Goal: Information Seeking & Learning: Check status

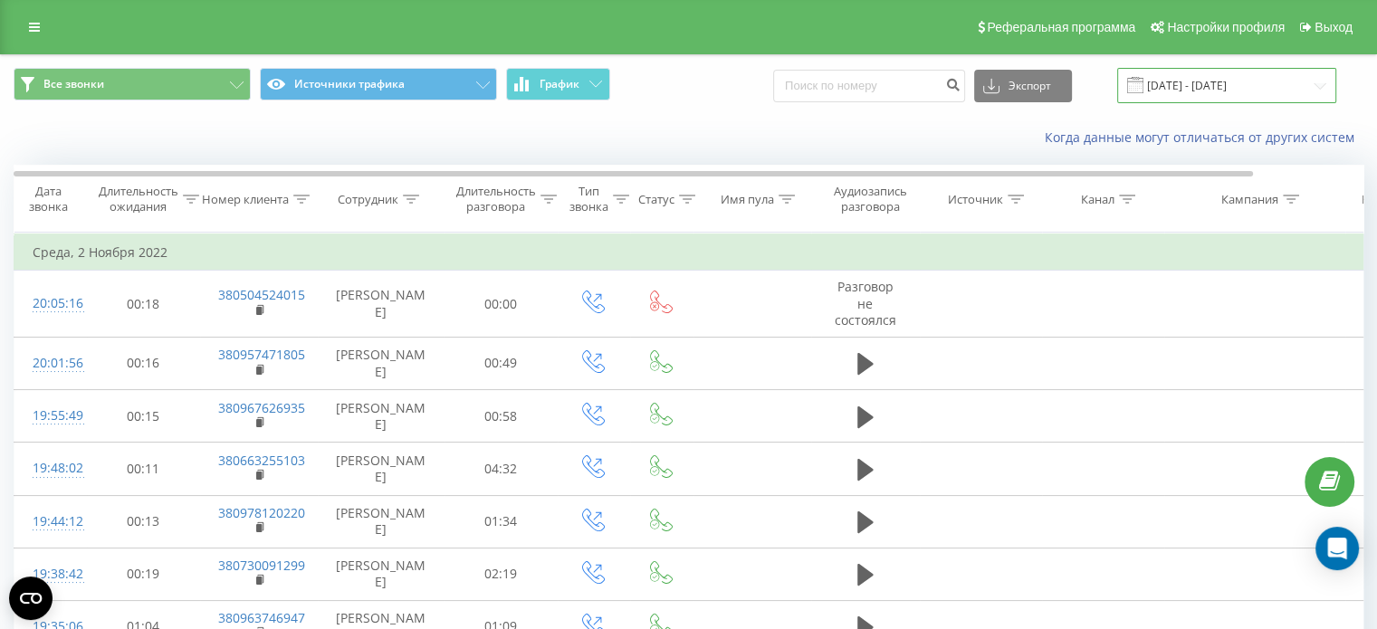
click at [1190, 83] on input "[DATE] - [DATE]" at bounding box center [1226, 85] width 219 height 35
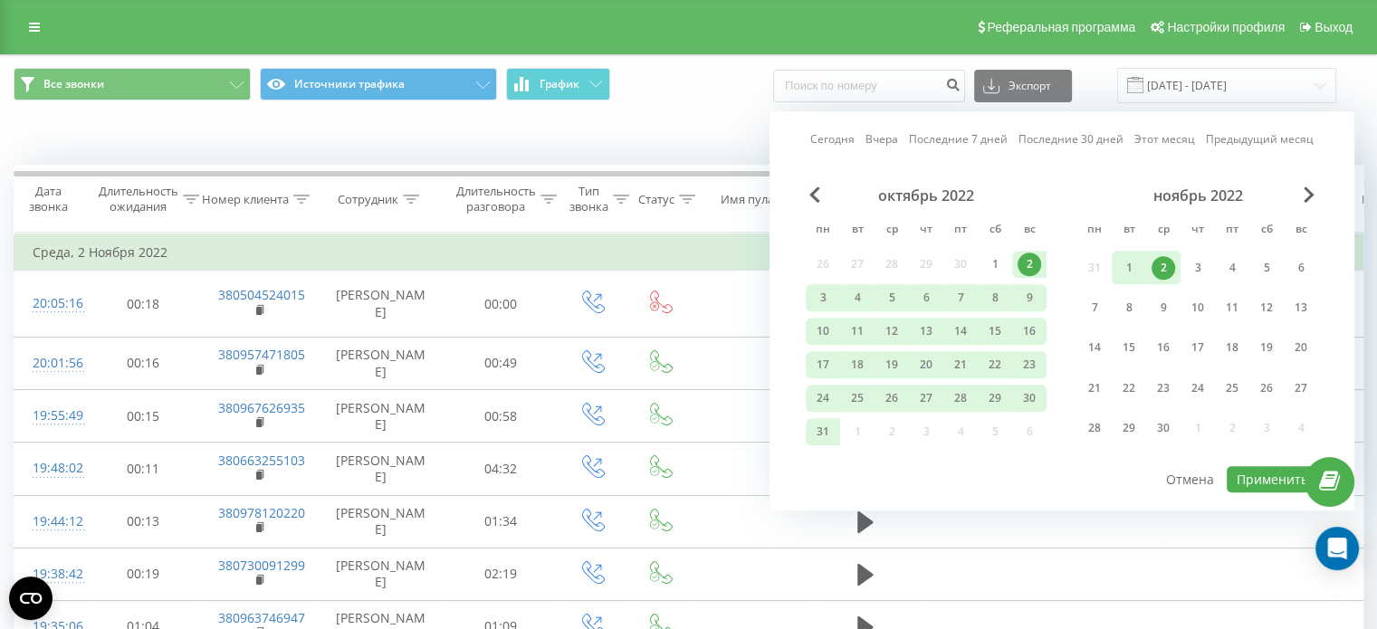
click at [1163, 140] on link "Этот месяц" at bounding box center [1164, 139] width 61 height 17
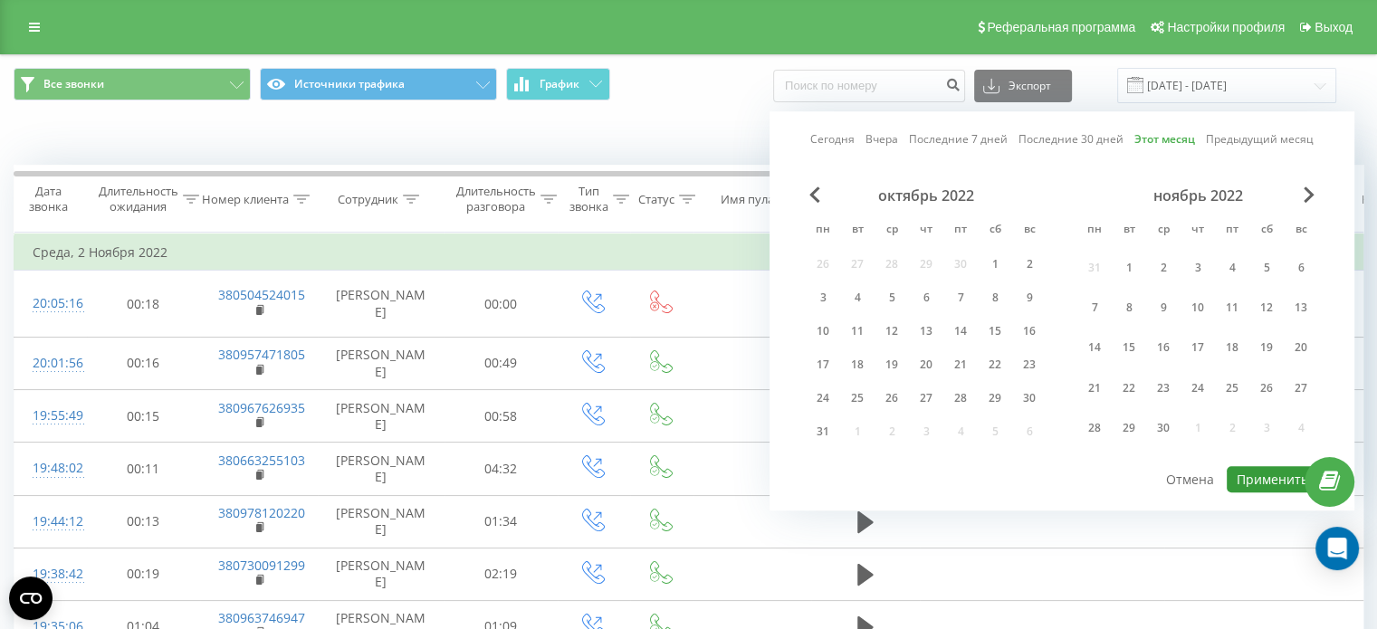
click at [1268, 473] on button "Применить" at bounding box center [1272, 479] width 91 height 26
type input "[DATE] - [DATE]"
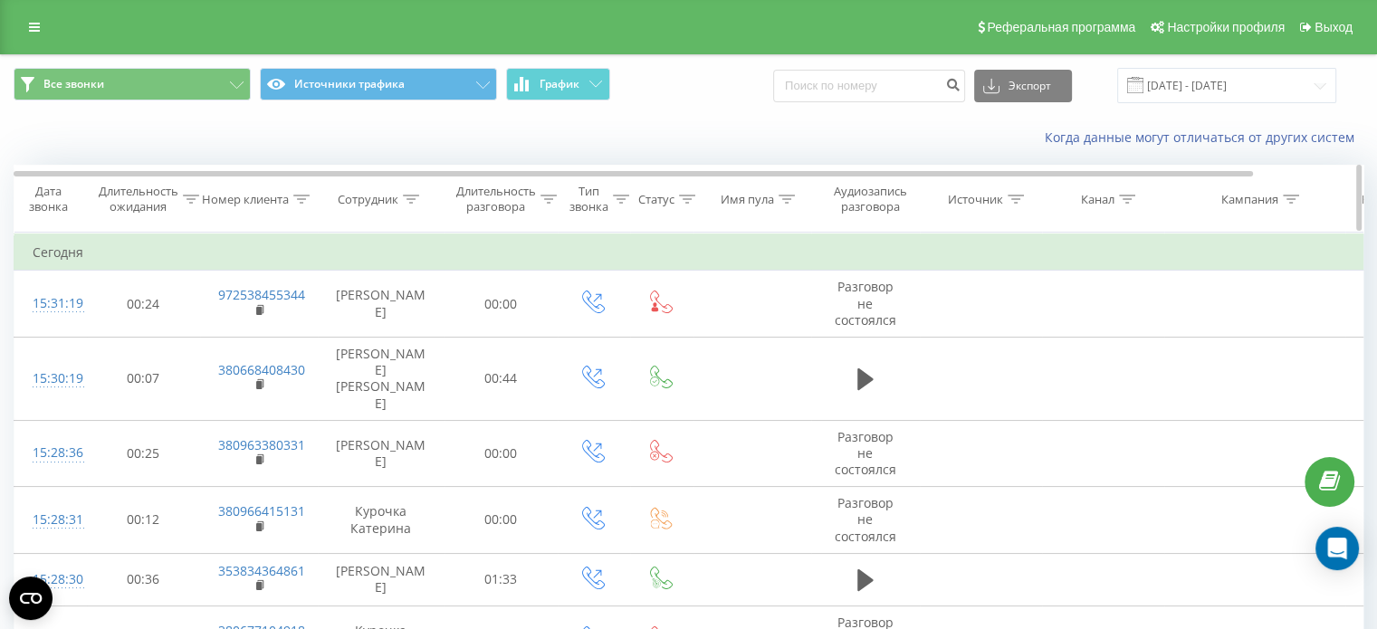
click at [410, 195] on icon at bounding box center [411, 199] width 16 height 9
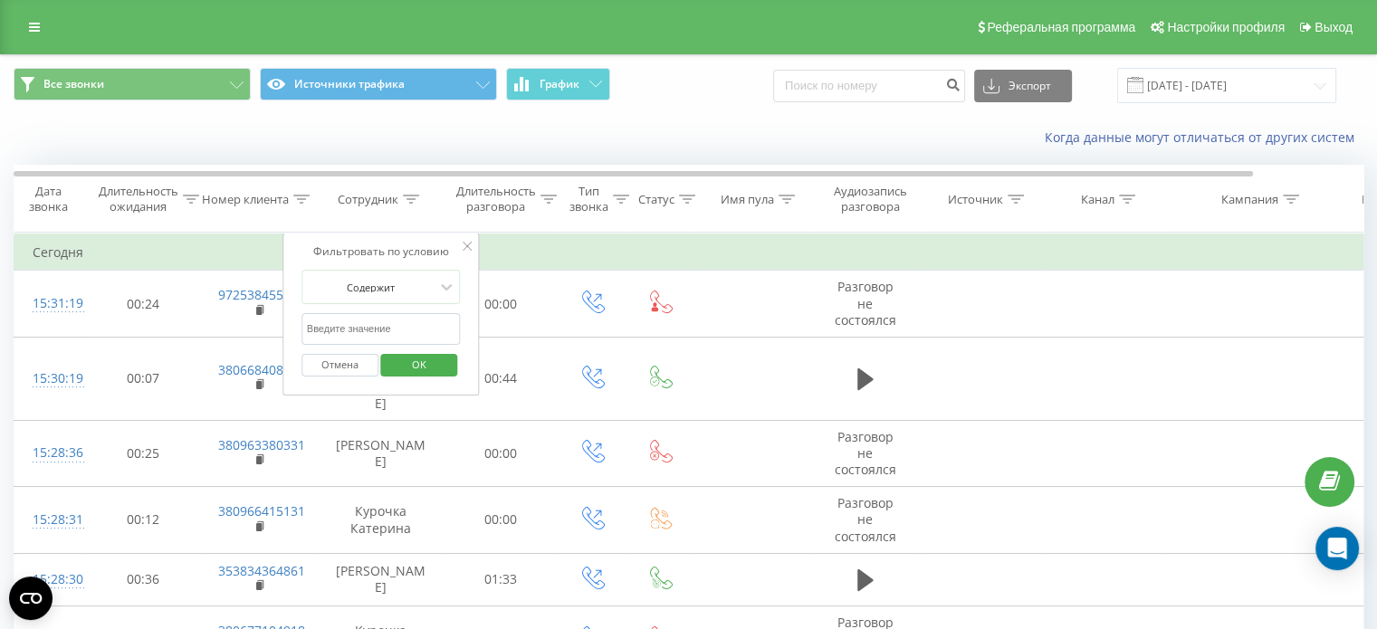
click at [357, 336] on input "text" at bounding box center [380, 329] width 159 height 32
type input "кольцова"
click button "OK" at bounding box center [419, 365] width 77 height 23
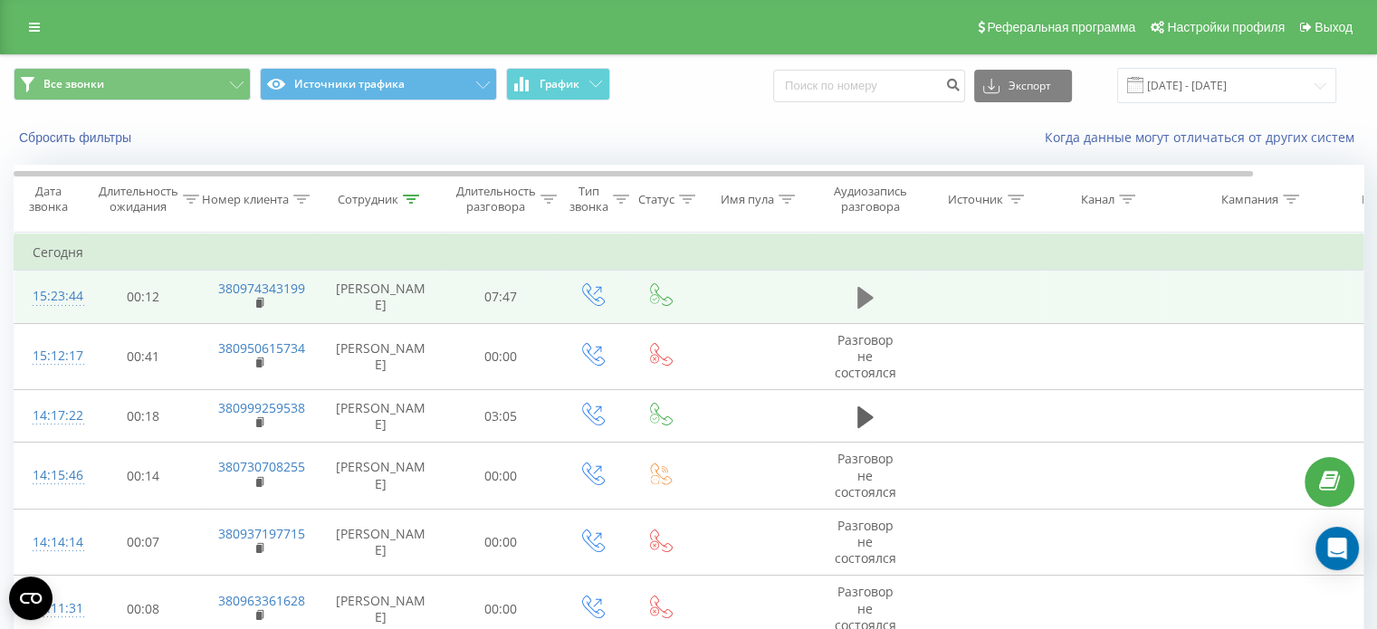
click at [874, 293] on button at bounding box center [865, 297] width 27 height 27
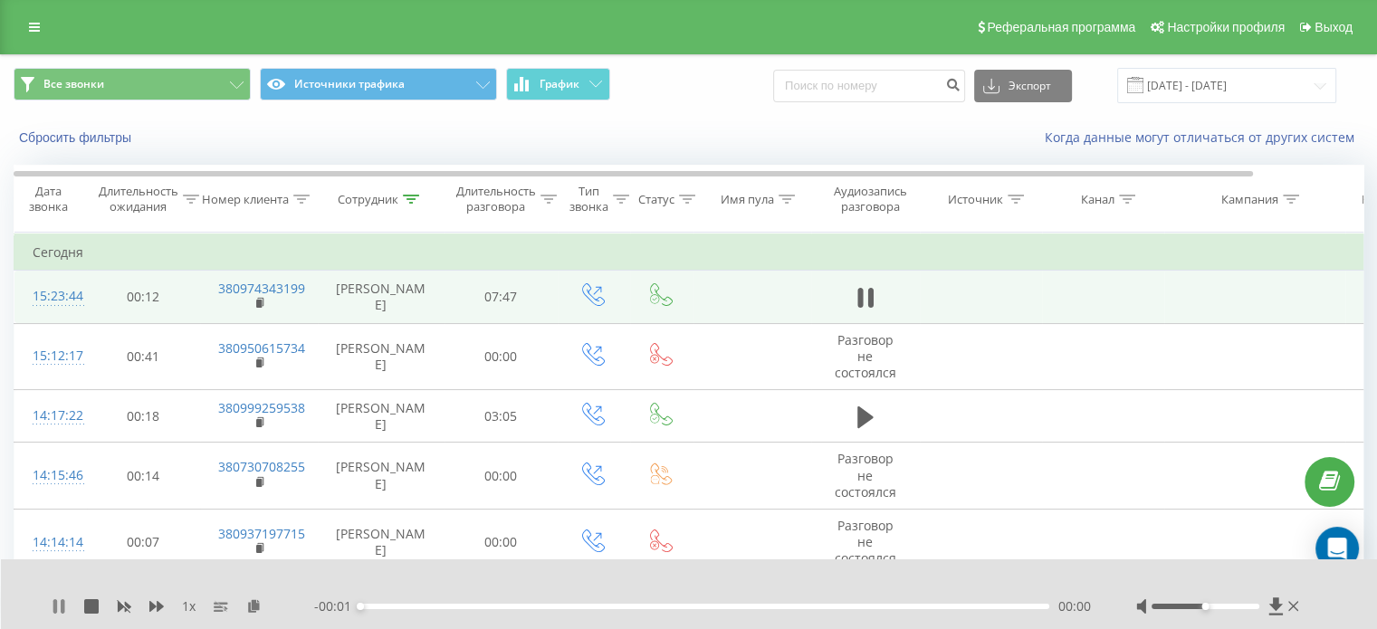
click at [62, 605] on icon at bounding box center [63, 606] width 4 height 14
click at [252, 607] on icon at bounding box center [253, 605] width 15 height 13
